Goal: Task Accomplishment & Management: Manage account settings

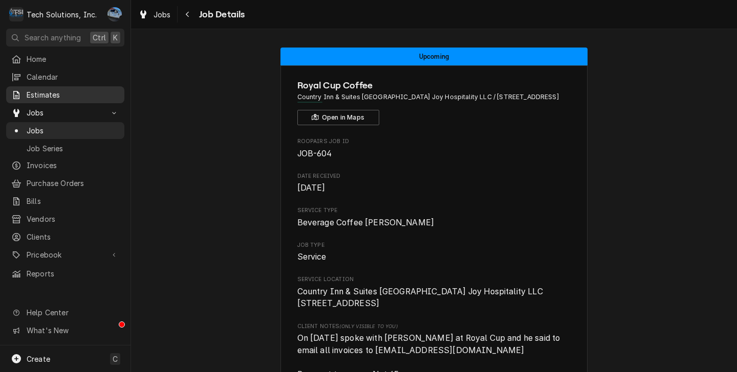
click at [55, 86] on link "Estimates" at bounding box center [65, 94] width 118 height 17
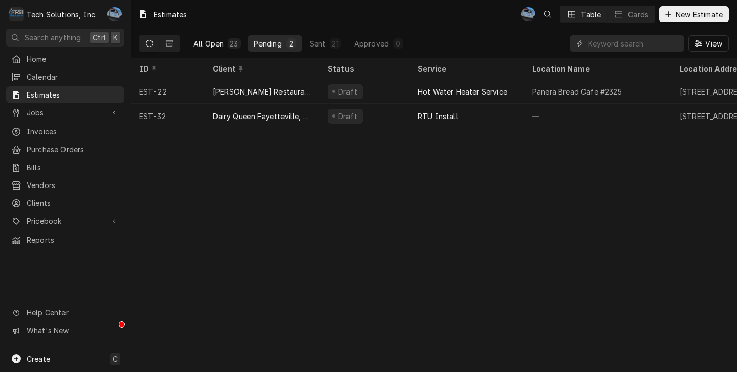
click at [226, 47] on button "All Open 23" at bounding box center [216, 43] width 59 height 16
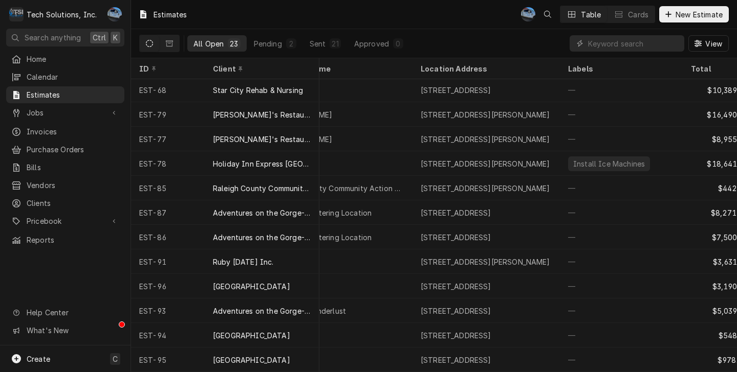
scroll to position [278, 0]
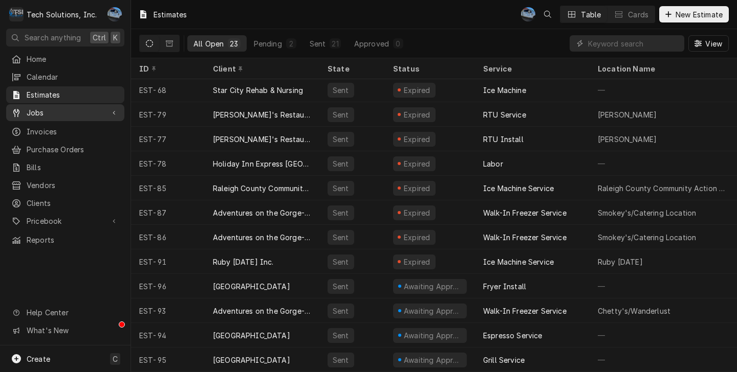
click at [74, 114] on div "Jobs" at bounding box center [65, 112] width 114 height 13
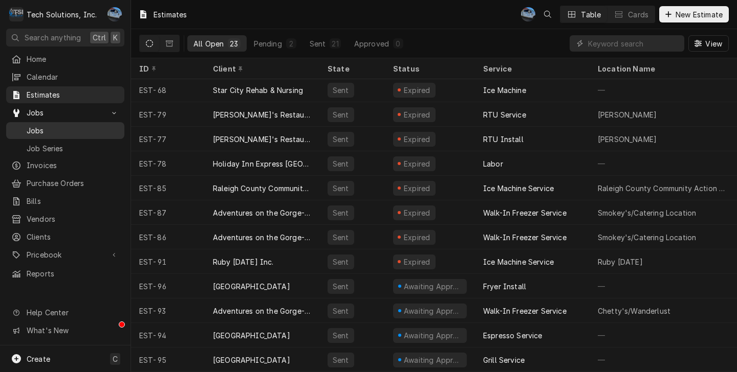
click at [62, 134] on link "Jobs" at bounding box center [65, 130] width 118 height 17
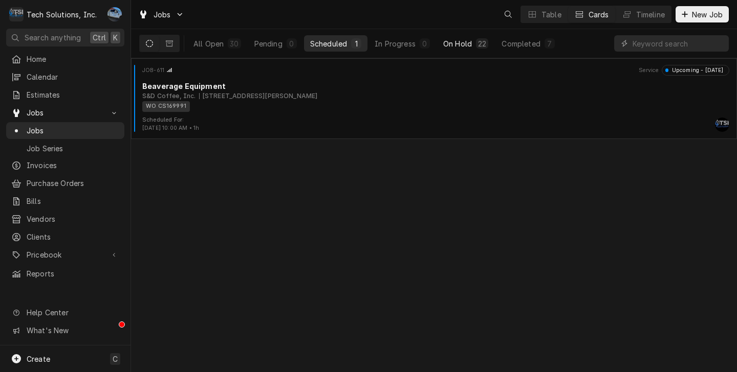
click at [485, 43] on div "22" at bounding box center [482, 43] width 12 height 10
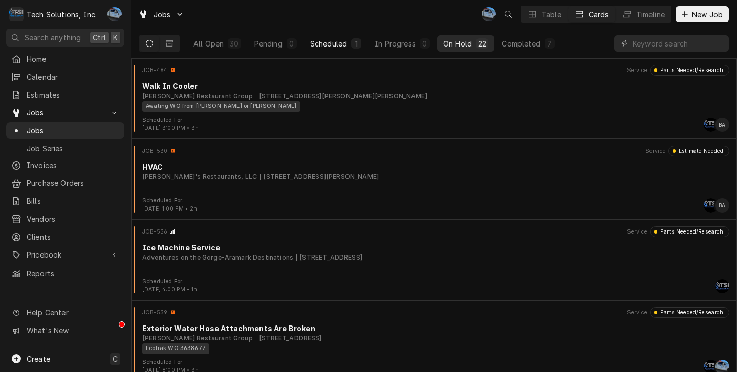
click at [348, 40] on button "Scheduled 1" at bounding box center [335, 43] width 63 height 16
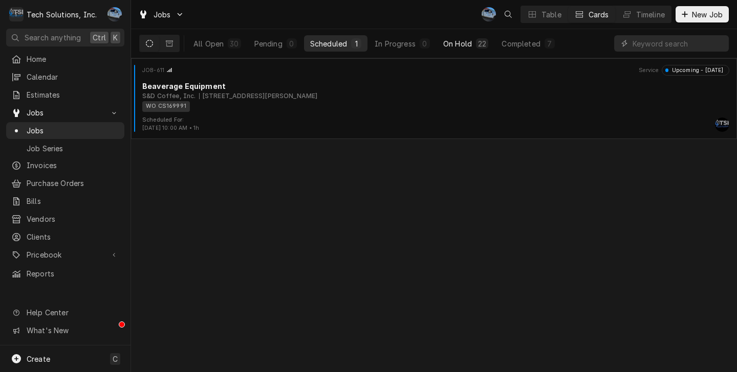
click at [452, 41] on div "On Hold" at bounding box center [457, 43] width 29 height 11
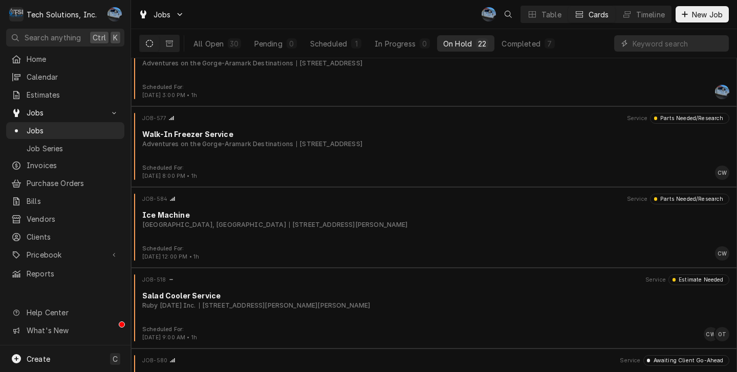
scroll to position [595, 0]
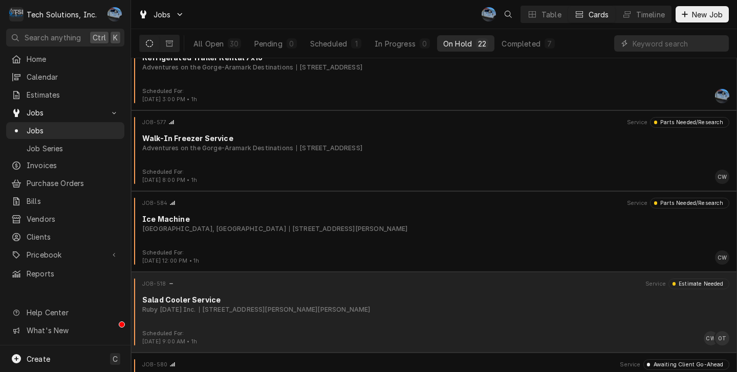
click at [262, 307] on div "2082 Harper Rd, Beckley, WV 25801" at bounding box center [284, 309] width 171 height 9
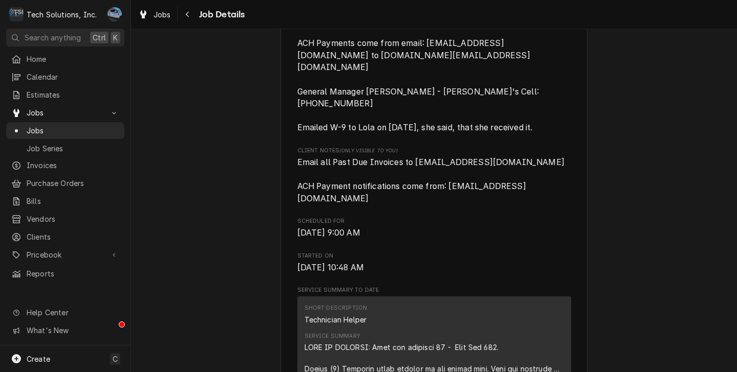
scroll to position [614, 0]
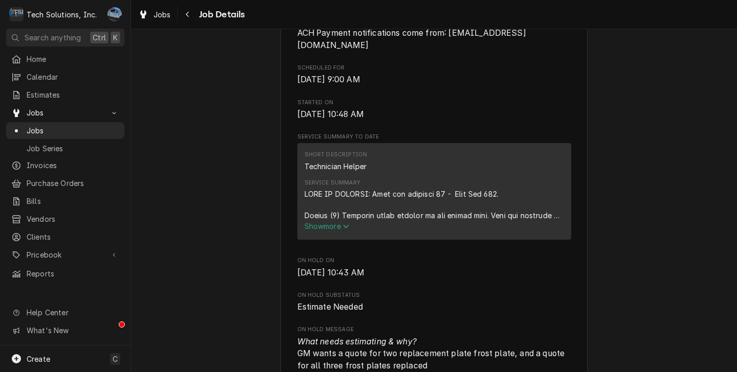
click at [335, 222] on span "Show more" at bounding box center [326, 226] width 45 height 9
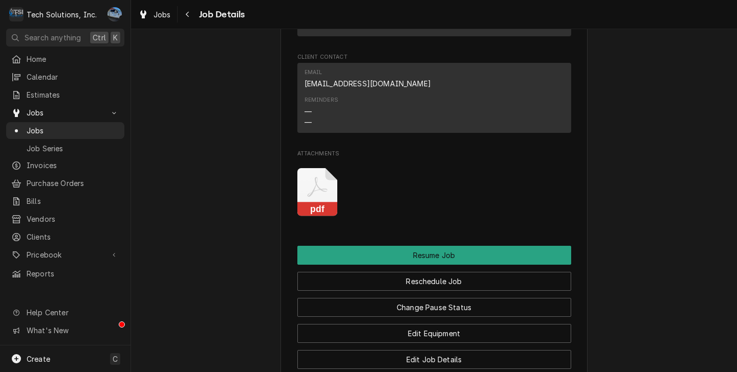
scroll to position [1791, 0]
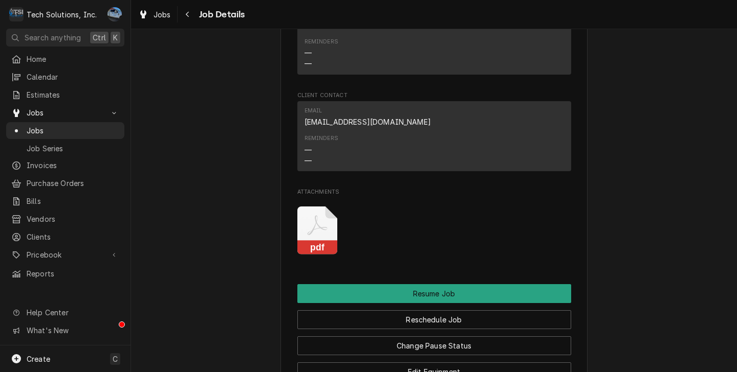
click at [317, 207] on icon "Attachments" at bounding box center [317, 231] width 40 height 49
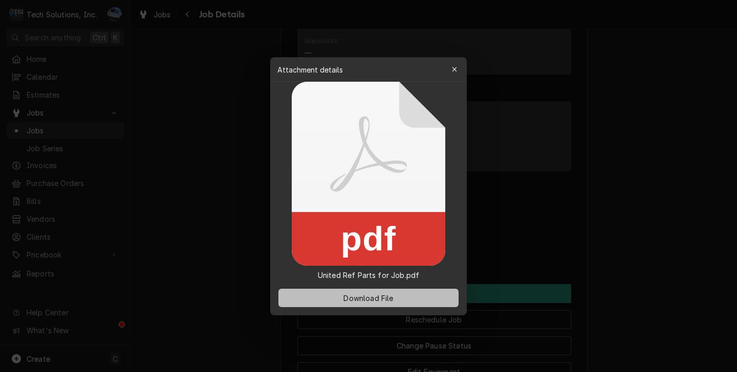
click at [383, 298] on span "Download File" at bounding box center [368, 298] width 54 height 11
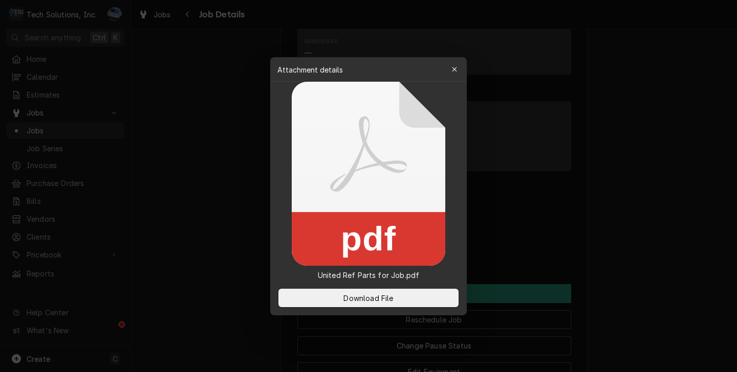
click at [376, 53] on div at bounding box center [368, 186] width 737 height 372
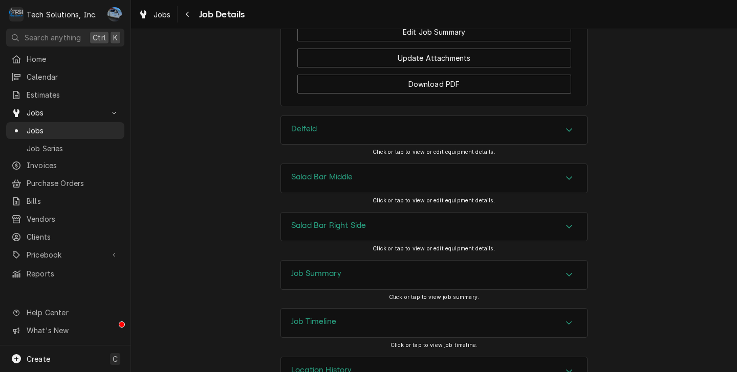
scroll to position [2183, 0]
click at [561, 172] on div "Accordion Header" at bounding box center [568, 178] width 15 height 12
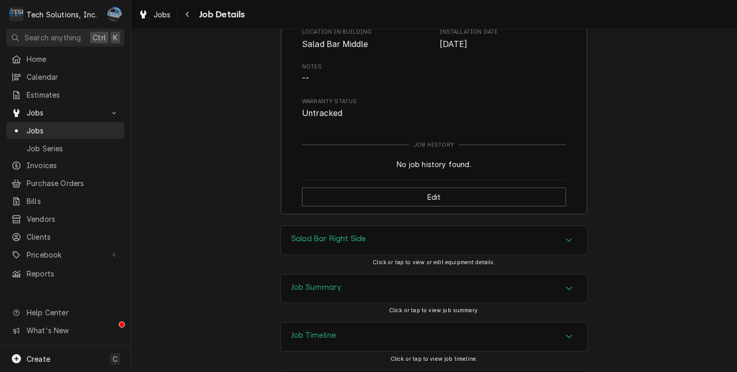
scroll to position [2477, 0]
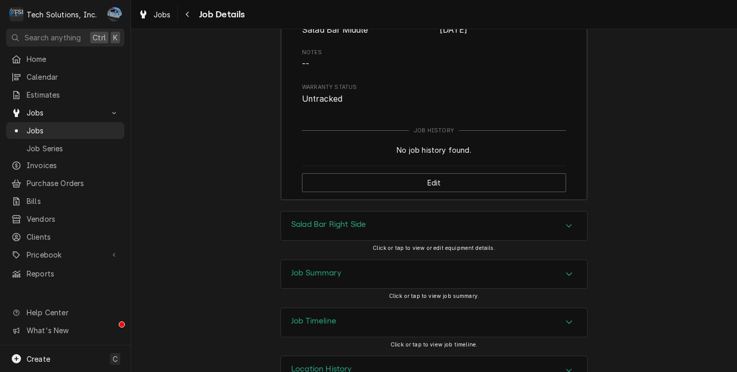
click at [569, 220] on div "Accordion Header" at bounding box center [568, 226] width 15 height 12
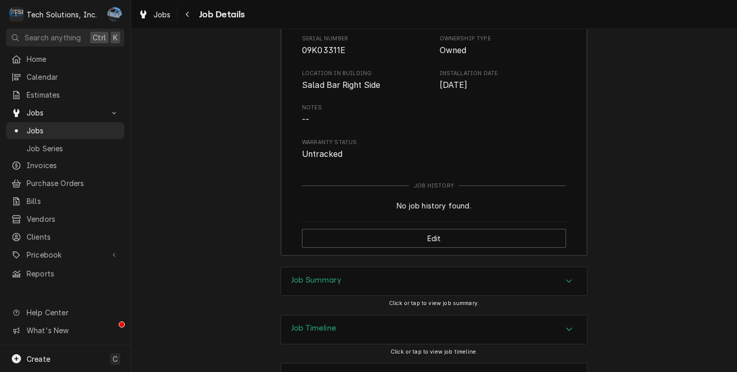
scroll to position [2771, 0]
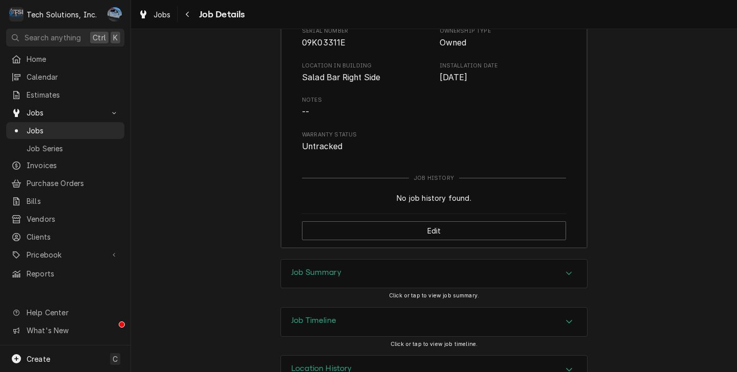
click at [566, 268] on div "Accordion Header" at bounding box center [568, 274] width 15 height 12
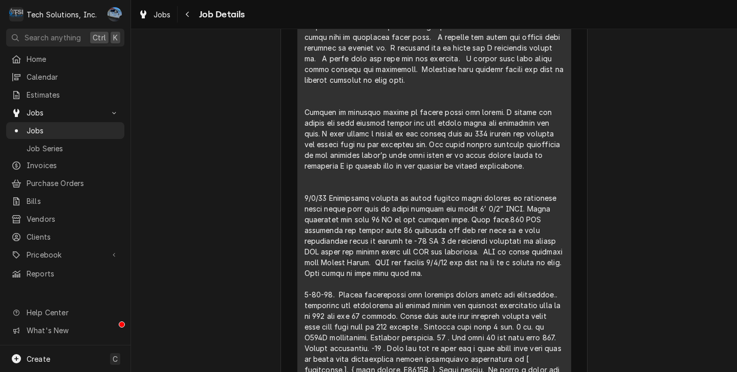
scroll to position [1102, 0]
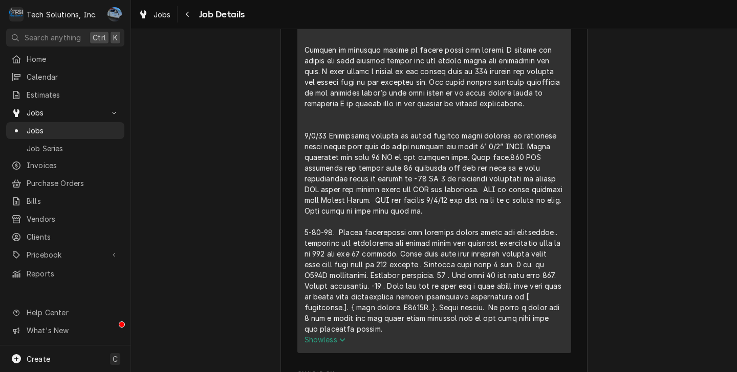
click at [339, 337] on icon "Service Summary" at bounding box center [342, 340] width 6 height 7
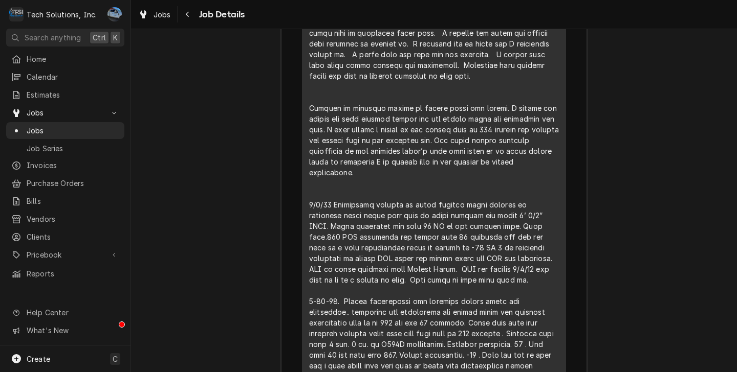
scroll to position [2967, 0]
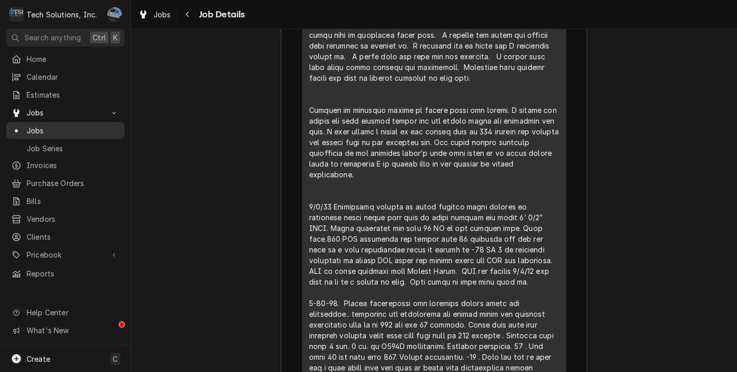
click at [78, 125] on span "Jobs" at bounding box center [73, 130] width 93 height 11
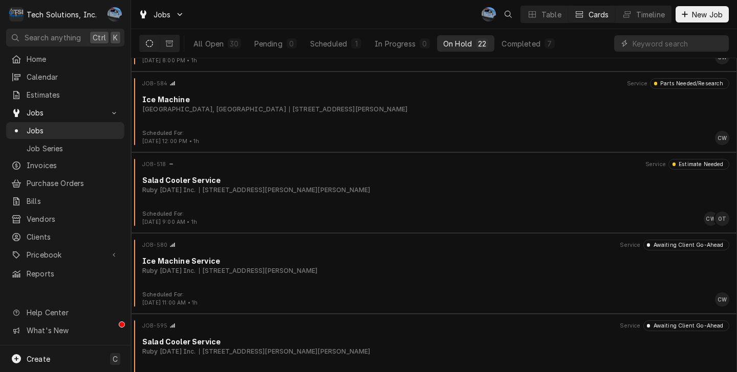
scroll to position [716, 0]
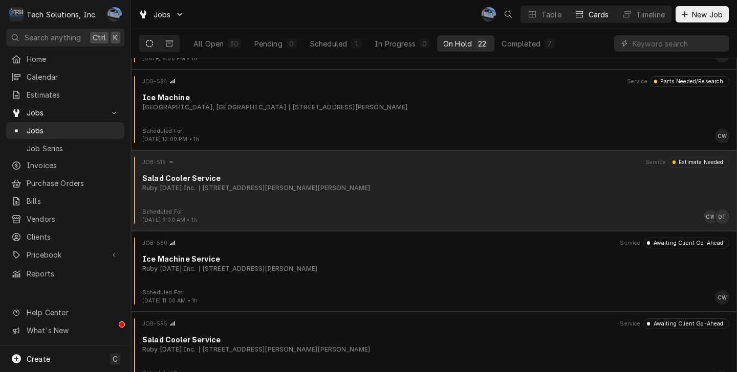
click at [280, 196] on div "JOB-518 Service Estimate Needed Salad Cooler Service Ruby Tuesday Inc. 2082 Har…" at bounding box center [434, 182] width 598 height 51
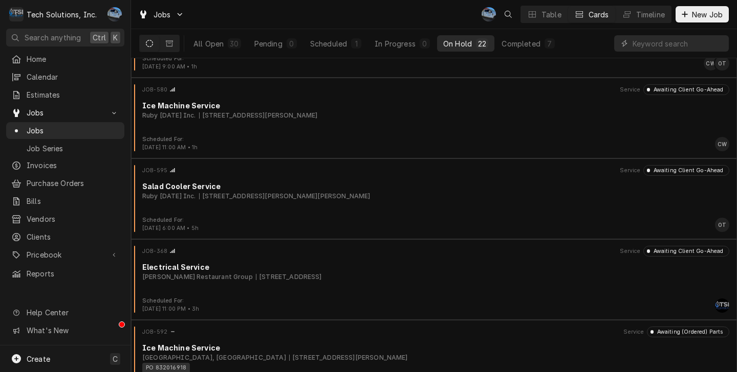
scroll to position [921, 0]
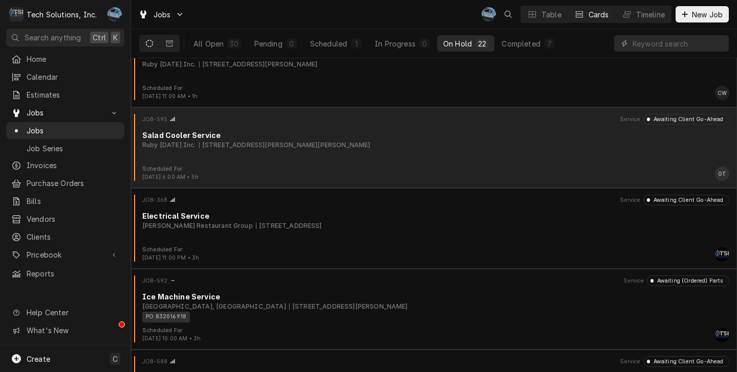
click at [246, 147] on div "2082 Harper Rd, Beckley, WV 25801" at bounding box center [284, 145] width 171 height 9
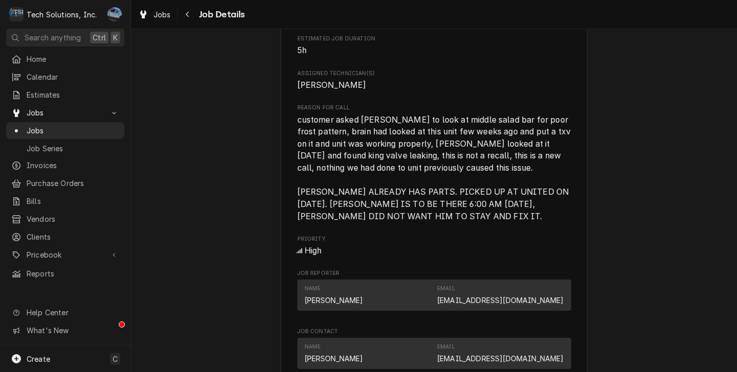
scroll to position [972, 0]
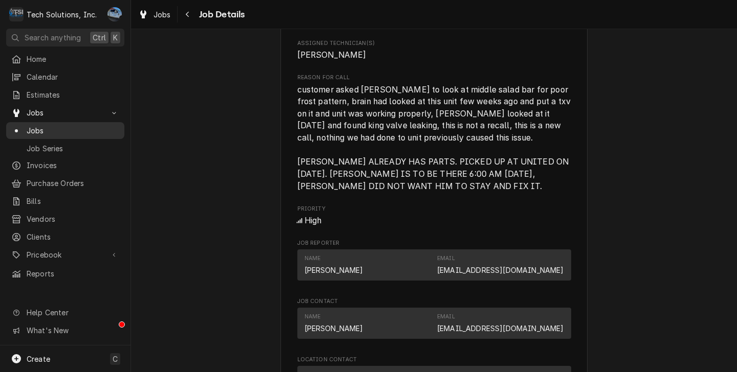
click at [53, 125] on span "Jobs" at bounding box center [73, 130] width 93 height 11
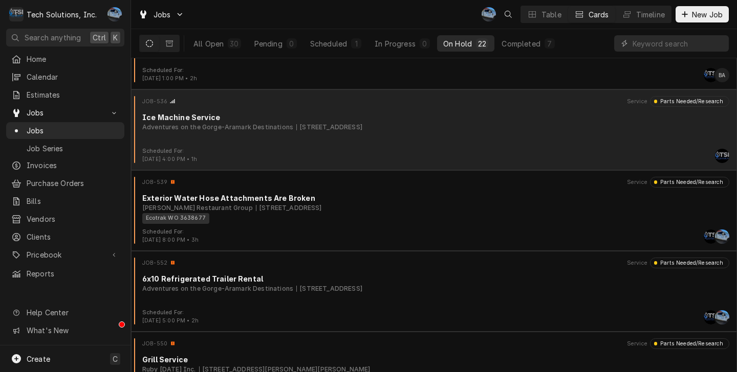
scroll to position [102, 0]
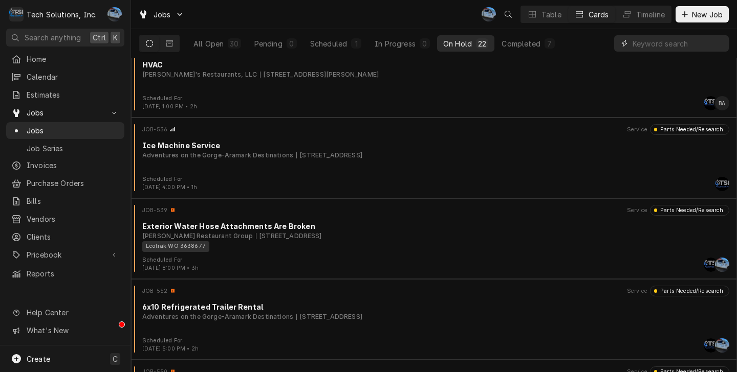
click at [678, 47] on input "Dynamic Content Wrapper" at bounding box center [677, 43] width 91 height 16
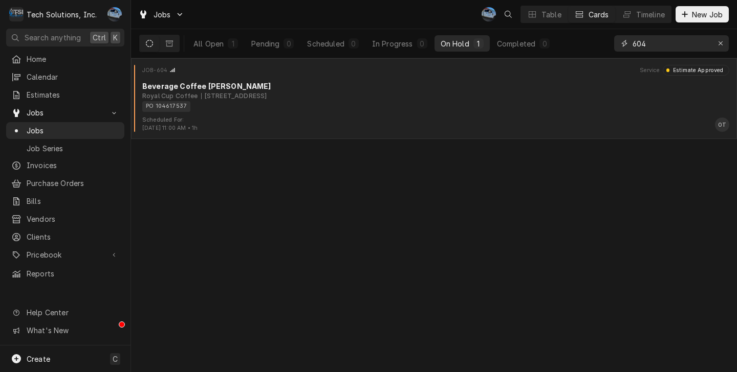
type input "604"
click at [303, 102] on div "PO 104617537" at bounding box center [432, 106] width 580 height 11
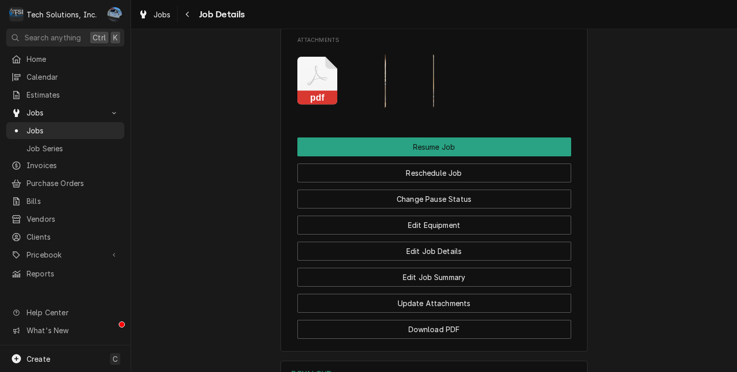
scroll to position [1381, 0]
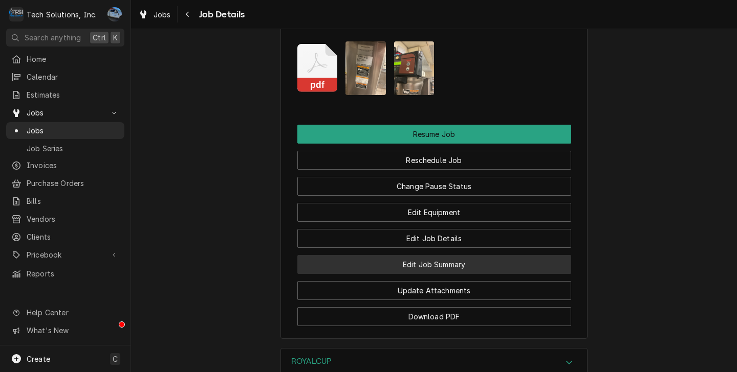
click at [405, 274] on button "Edit Job Summary" at bounding box center [434, 264] width 274 height 19
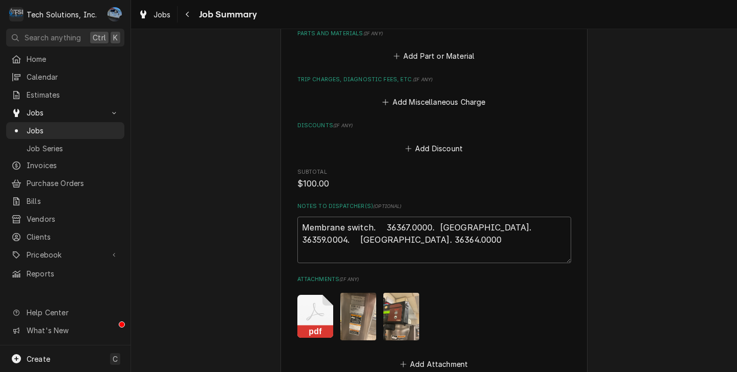
scroll to position [716, 0]
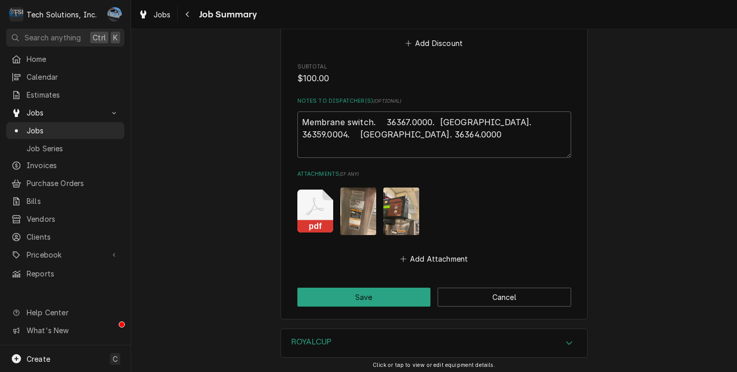
click at [357, 204] on img "Attachments" at bounding box center [358, 212] width 36 height 48
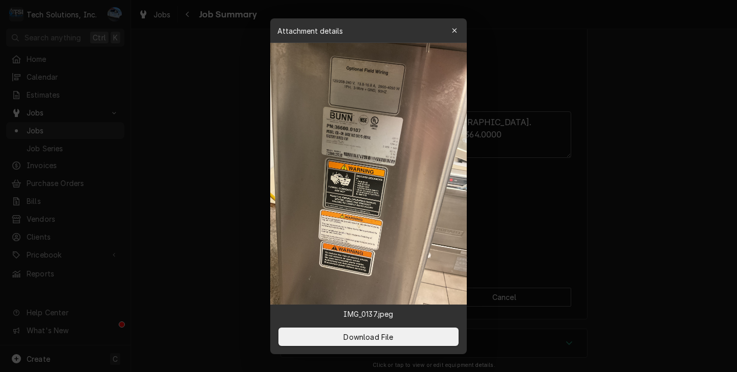
type textarea "x"
click at [377, 152] on img at bounding box center [368, 174] width 196 height 262
click at [386, 147] on img at bounding box center [368, 174] width 196 height 262
click at [386, 146] on img at bounding box center [368, 174] width 196 height 262
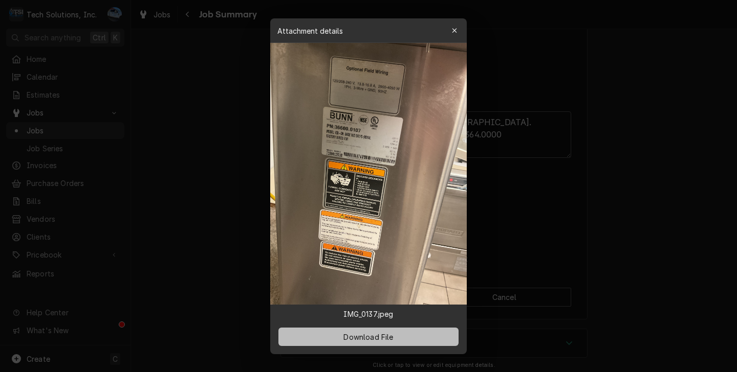
drag, startPoint x: 374, startPoint y: 335, endPoint x: 381, endPoint y: 335, distance: 7.2
click at [374, 335] on span "Download File" at bounding box center [368, 337] width 54 height 11
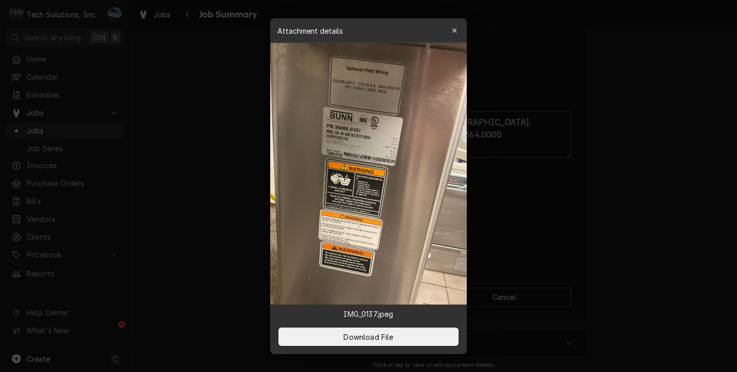
click at [238, 225] on div at bounding box center [368, 186] width 737 height 372
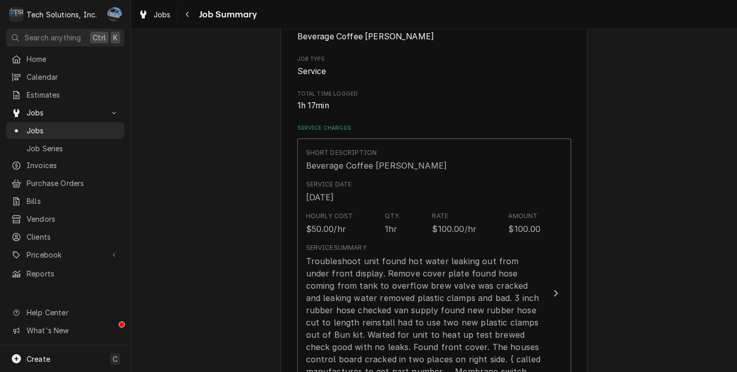
scroll to position [153, 0]
click at [66, 125] on span "Jobs" at bounding box center [73, 130] width 93 height 11
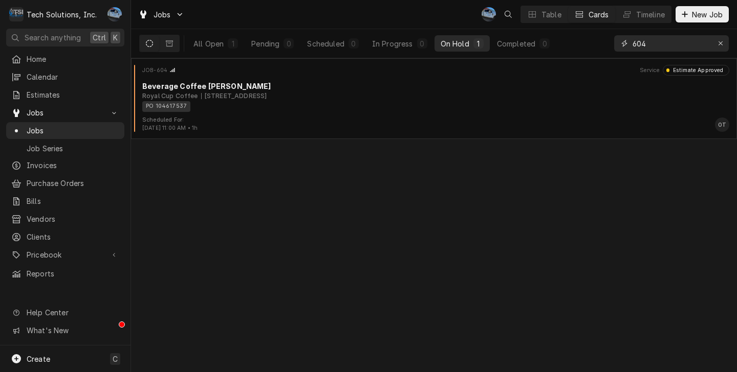
click at [714, 45] on button "Erase input" at bounding box center [720, 43] width 16 height 16
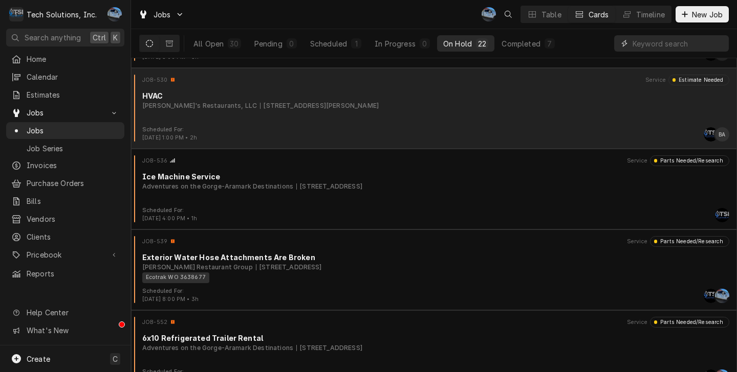
scroll to position [153, 0]
